Goal: Information Seeking & Learning: Learn about a topic

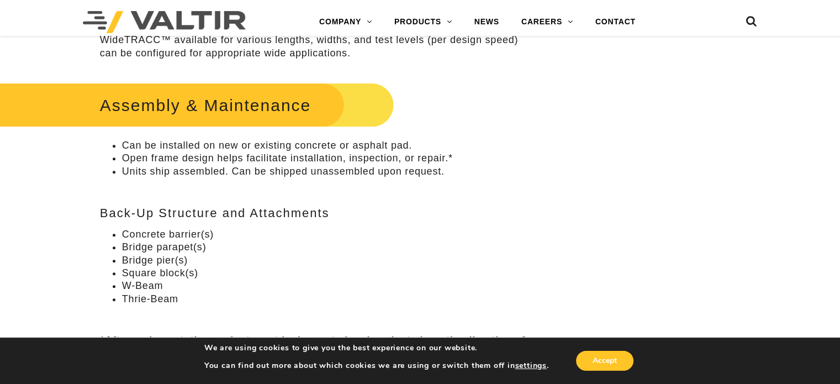
scroll to position [655, 0]
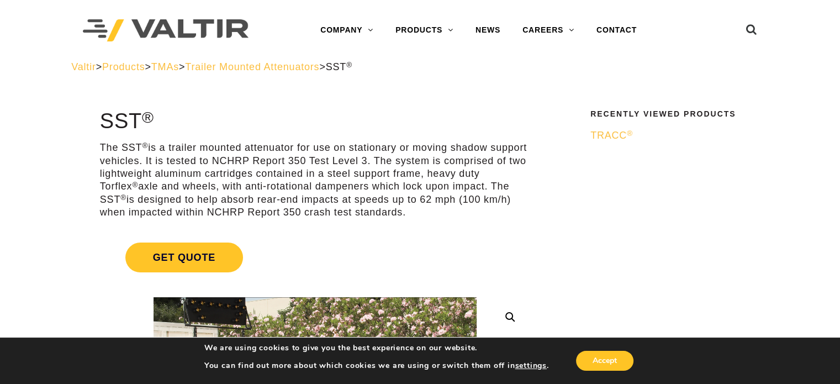
click at [135, 150] on p "The SST ® is a trailer mounted attenuator for use on stationary or moving shado…" at bounding box center [315, 179] width 430 height 77
click at [130, 143] on p "The SST ® is a trailer mounted attenuator for use on stationary or moving shado…" at bounding box center [315, 179] width 430 height 77
drag, startPoint x: 99, startPoint y: 145, endPoint x: 347, endPoint y: 138, distance: 247.7
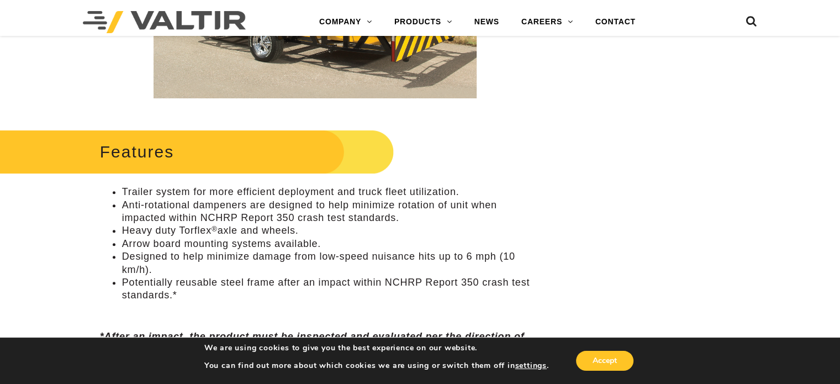
scroll to position [375, 0]
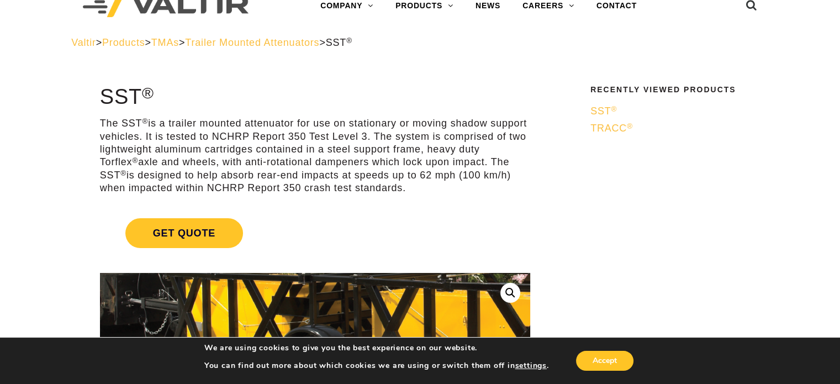
scroll to position [4, 0]
